Goal: Browse casually: Explore the website without a specific task or goal

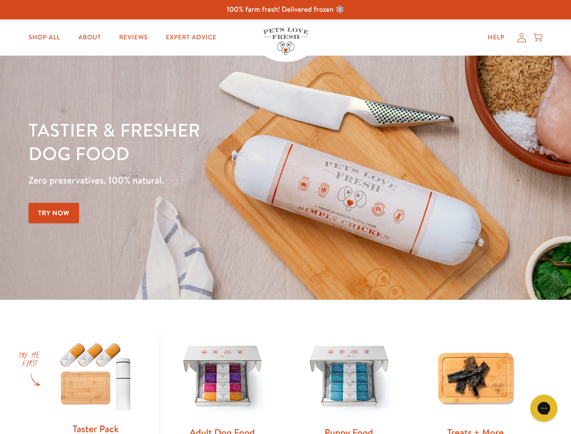
click at [285, 217] on div "Tastier & fresher dog food Zero preservatives. 100% natural. Try Now" at bounding box center [199, 177] width 342 height 119
click at [544, 408] on icon "Gorgias live chat" at bounding box center [543, 407] width 9 height 9
